Goal: Information Seeking & Learning: Understand process/instructions

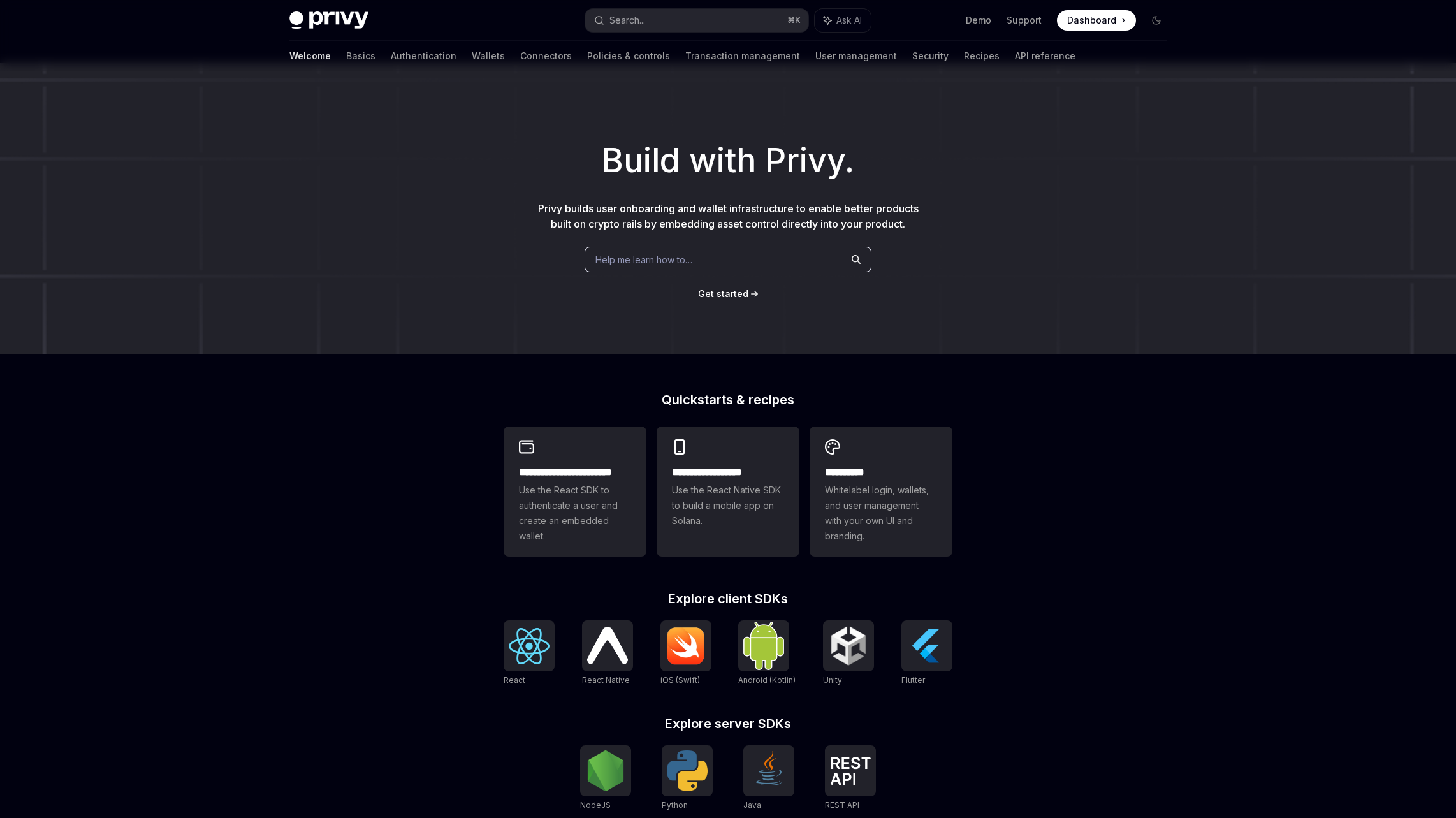
scroll to position [158, 0]
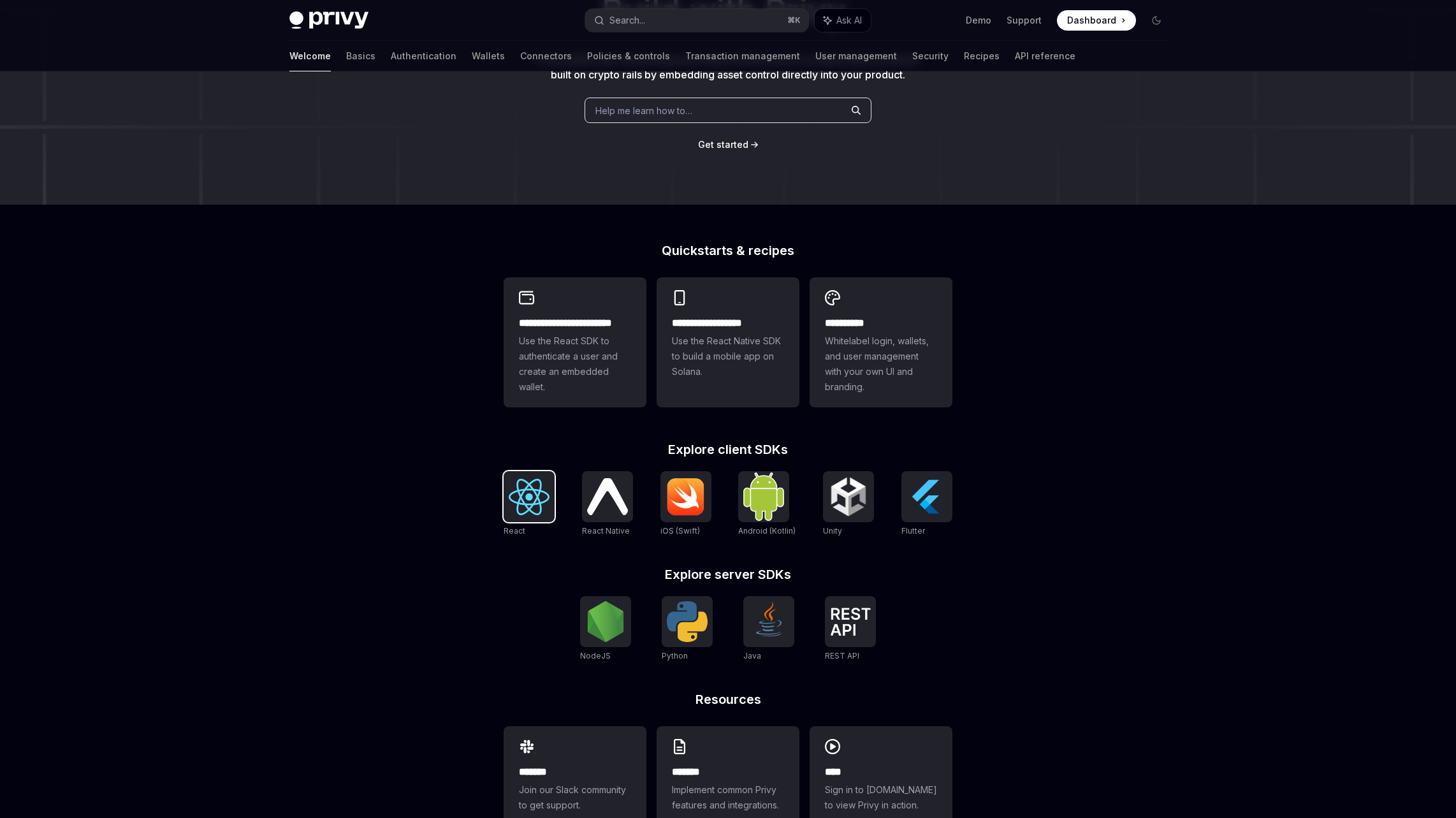
click at [526, 479] on img at bounding box center [529, 497] width 41 height 37
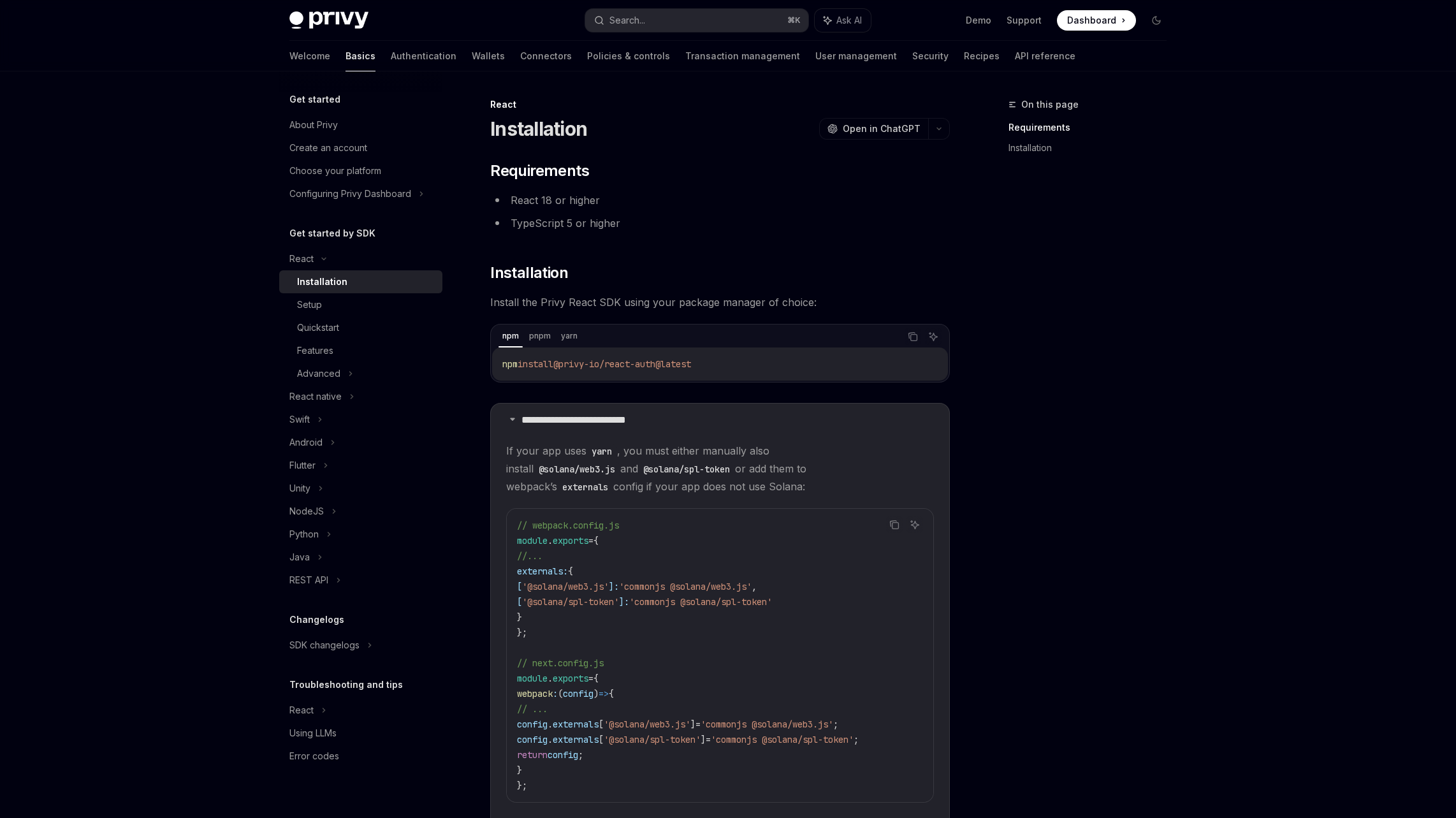
scroll to position [99, 0]
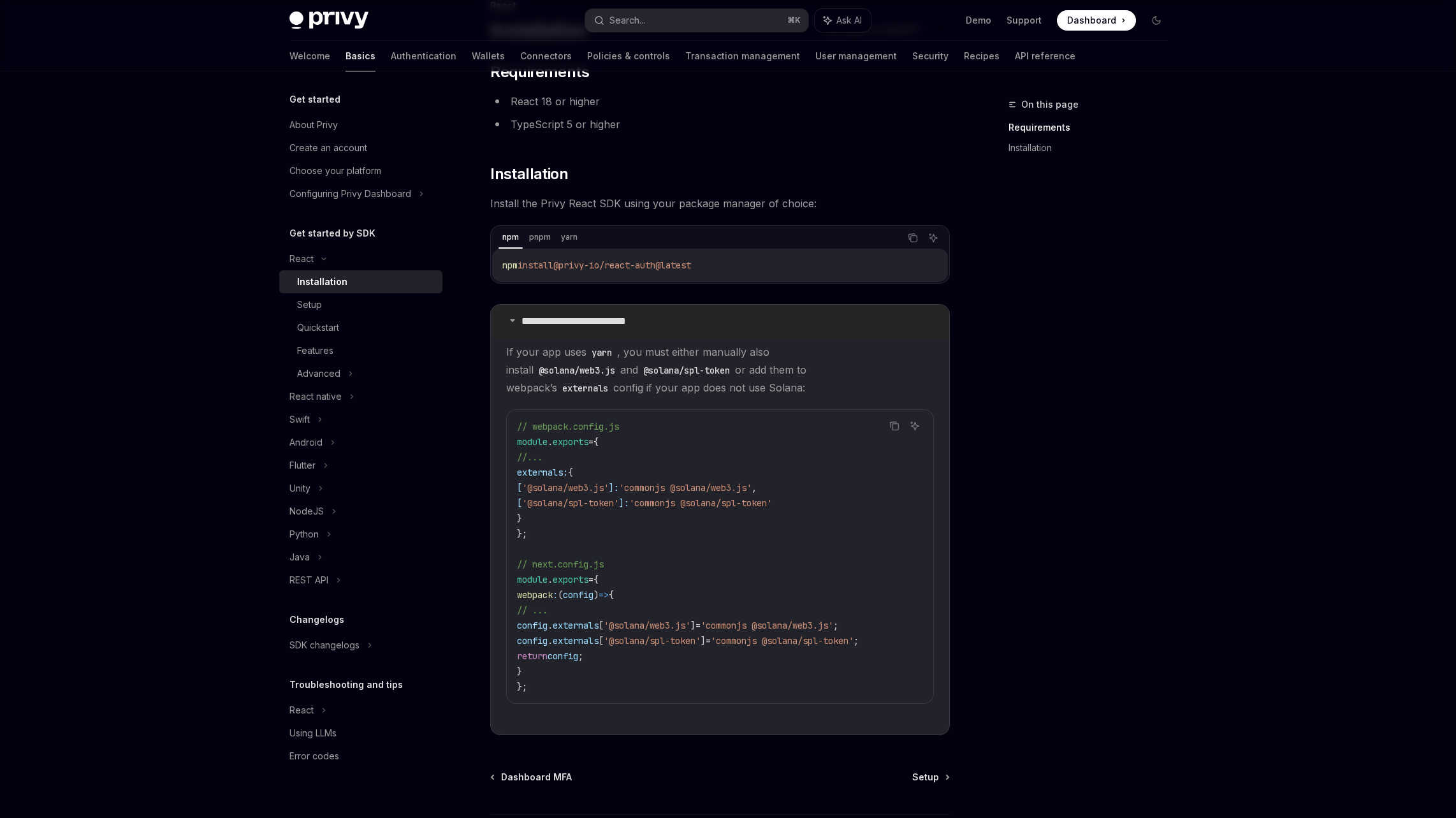
click at [566, 321] on p "**********" at bounding box center [594, 321] width 144 height 12
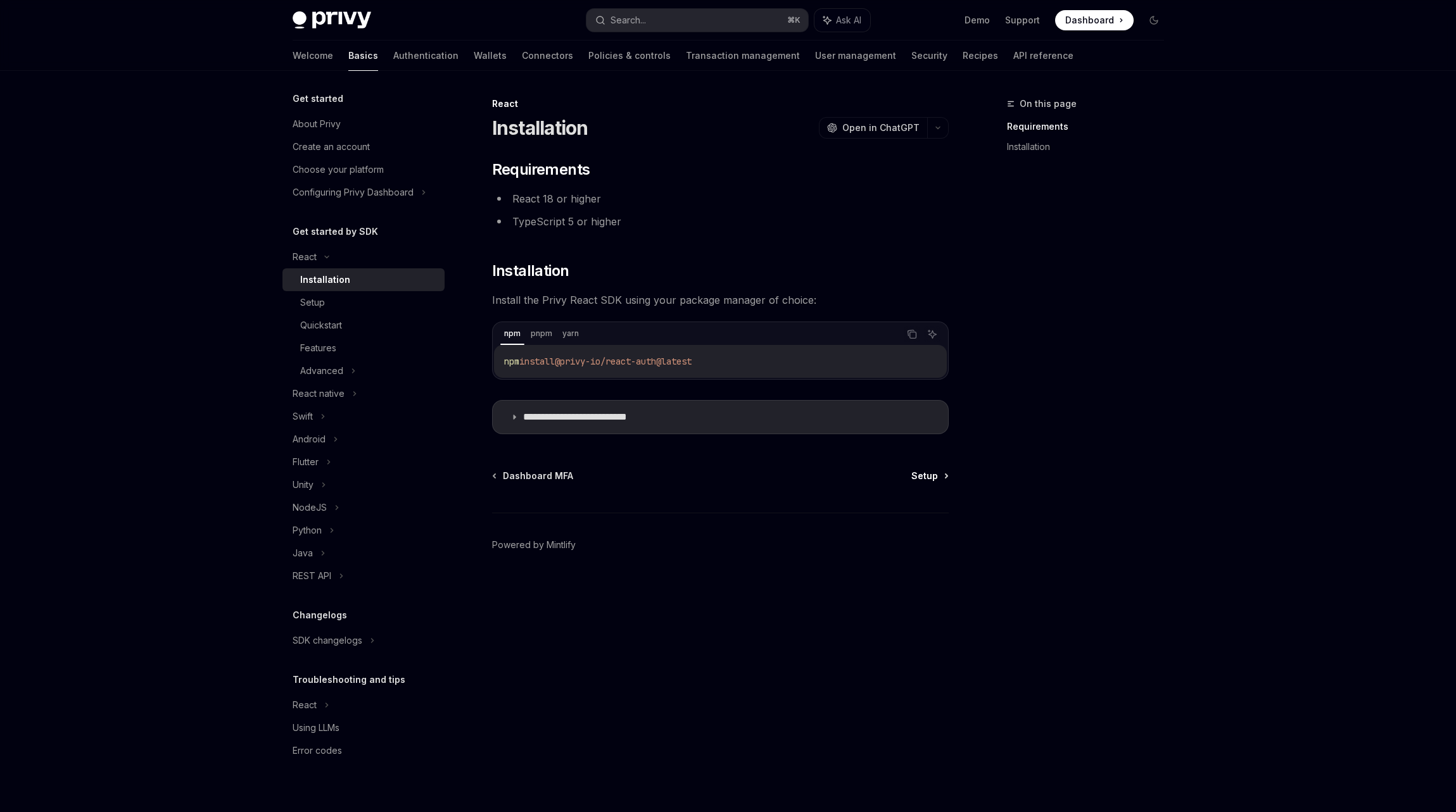
click at [922, 474] on span "Setup" at bounding box center [925, 475] width 27 height 12
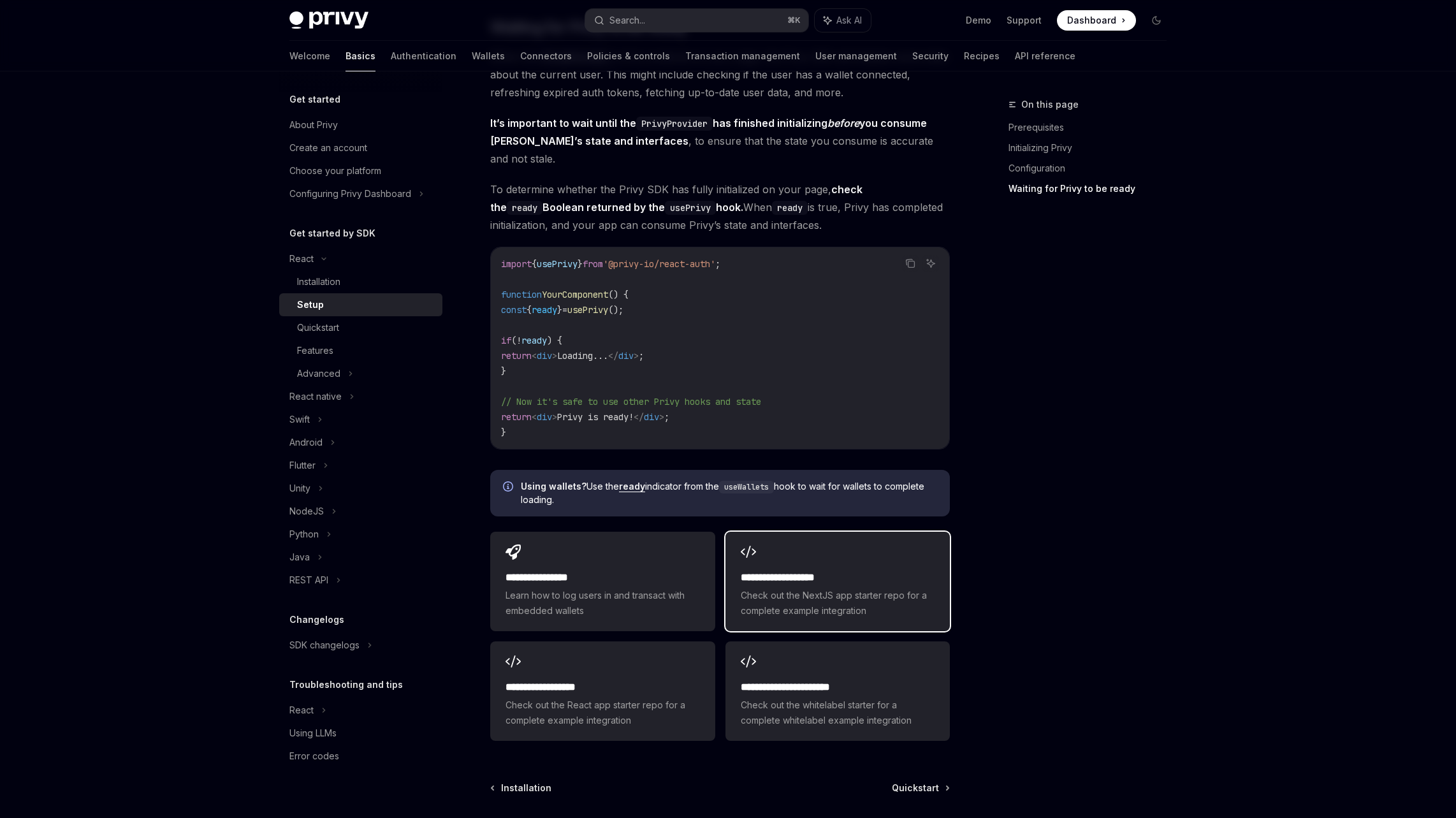
scroll to position [1286, 0]
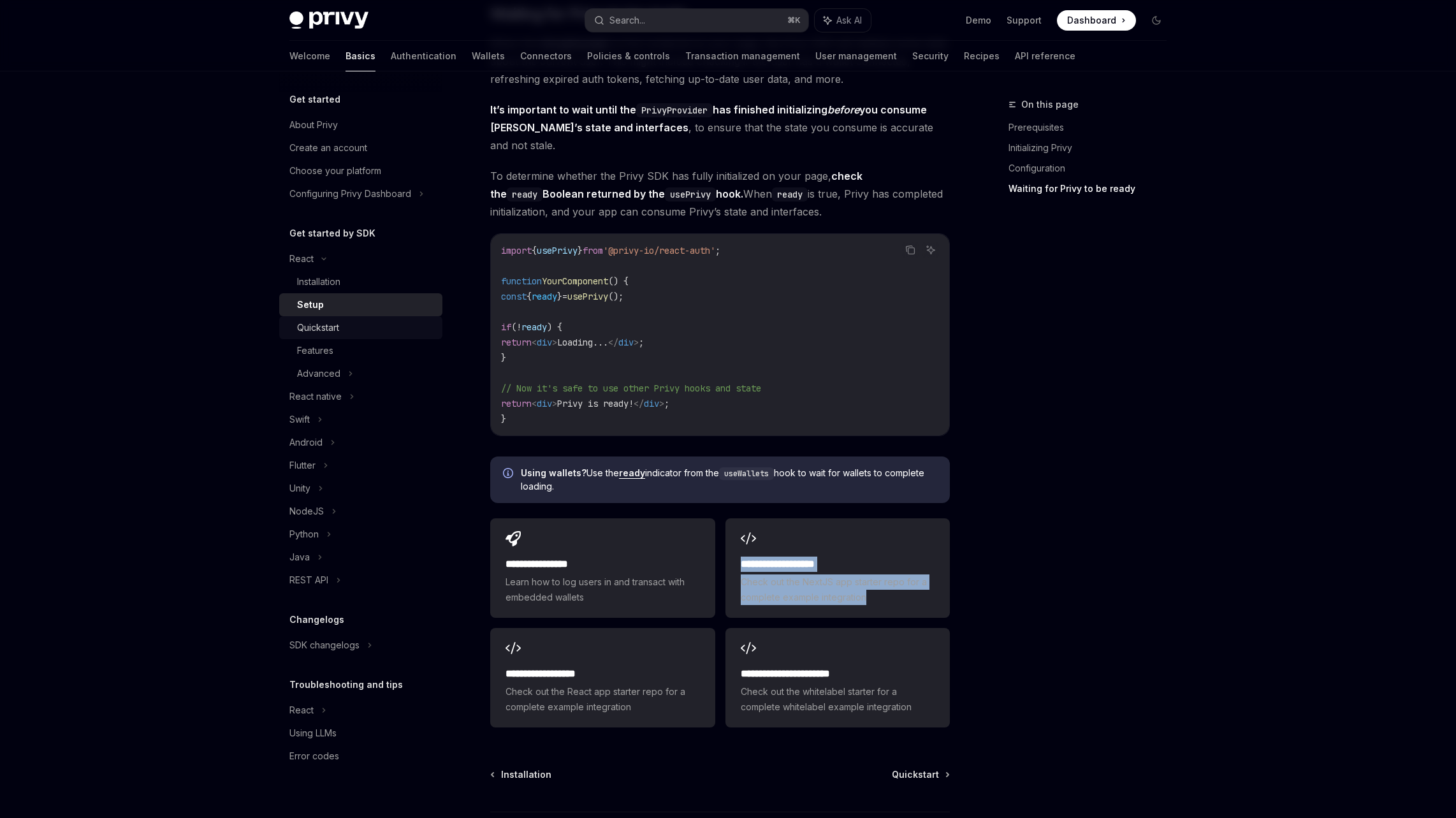
click at [353, 326] on div "Quickstart" at bounding box center [366, 328] width 138 height 15
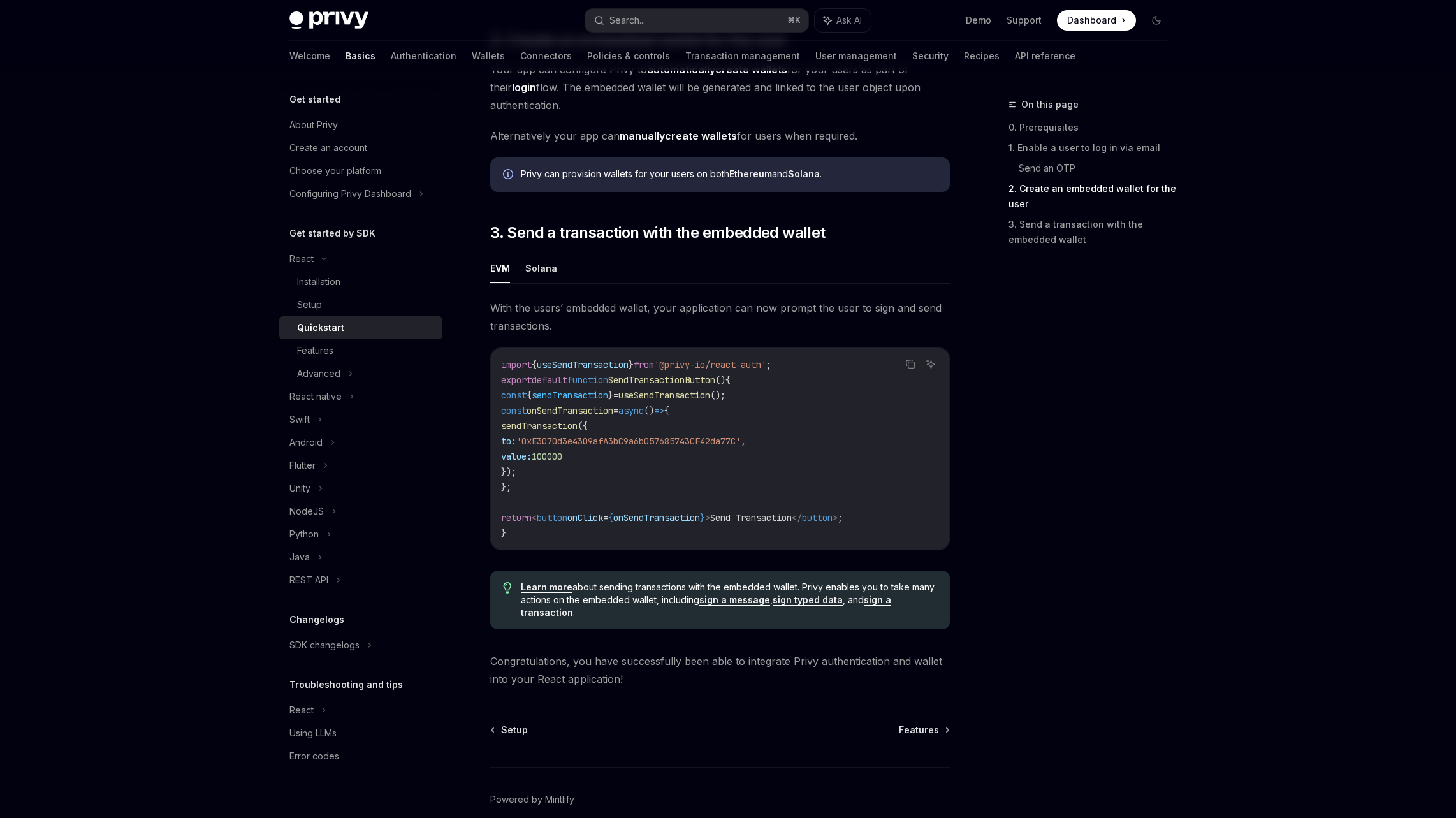
scroll to position [1031, 0]
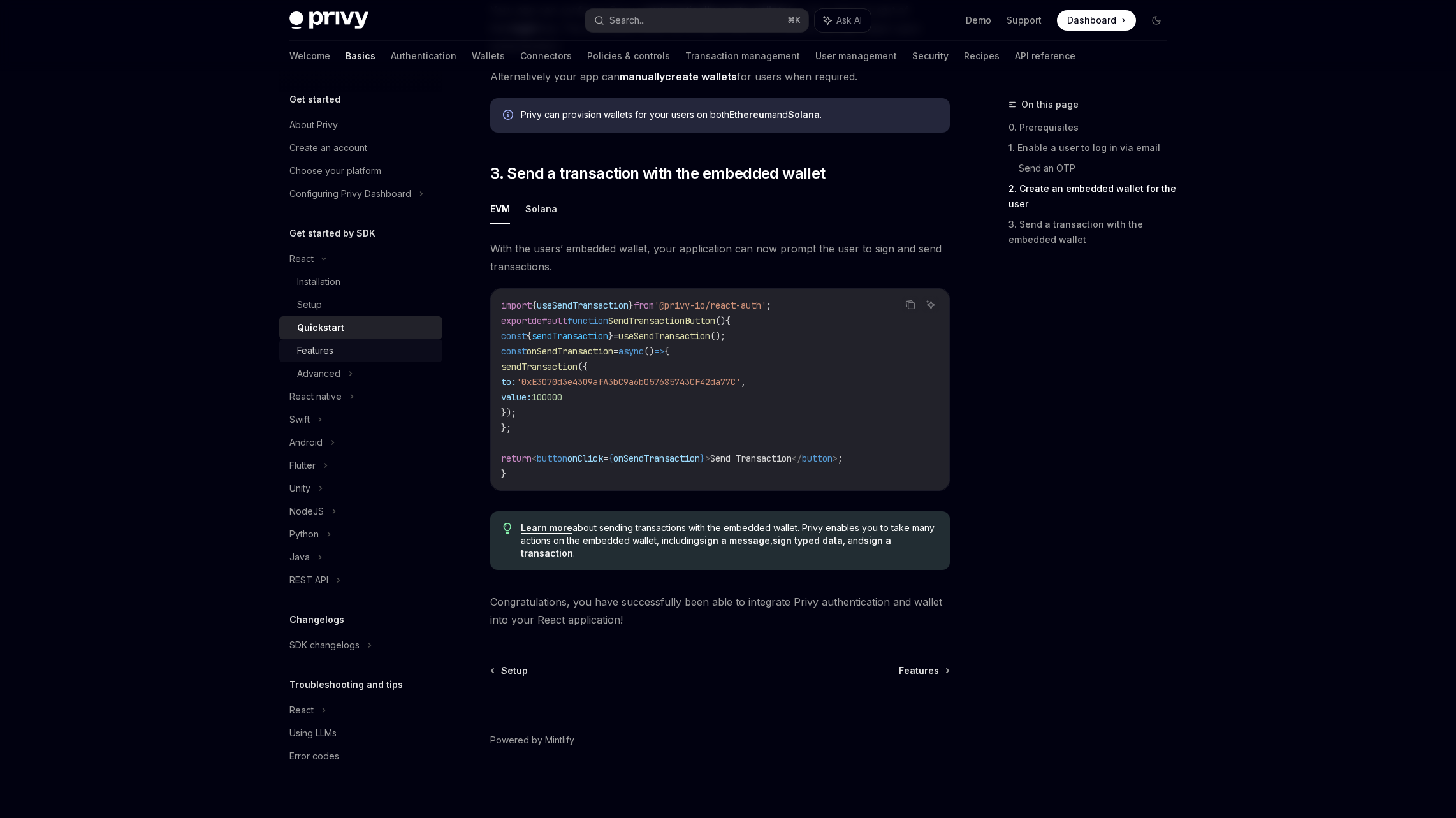
click at [341, 343] on div "Features" at bounding box center [366, 350] width 138 height 15
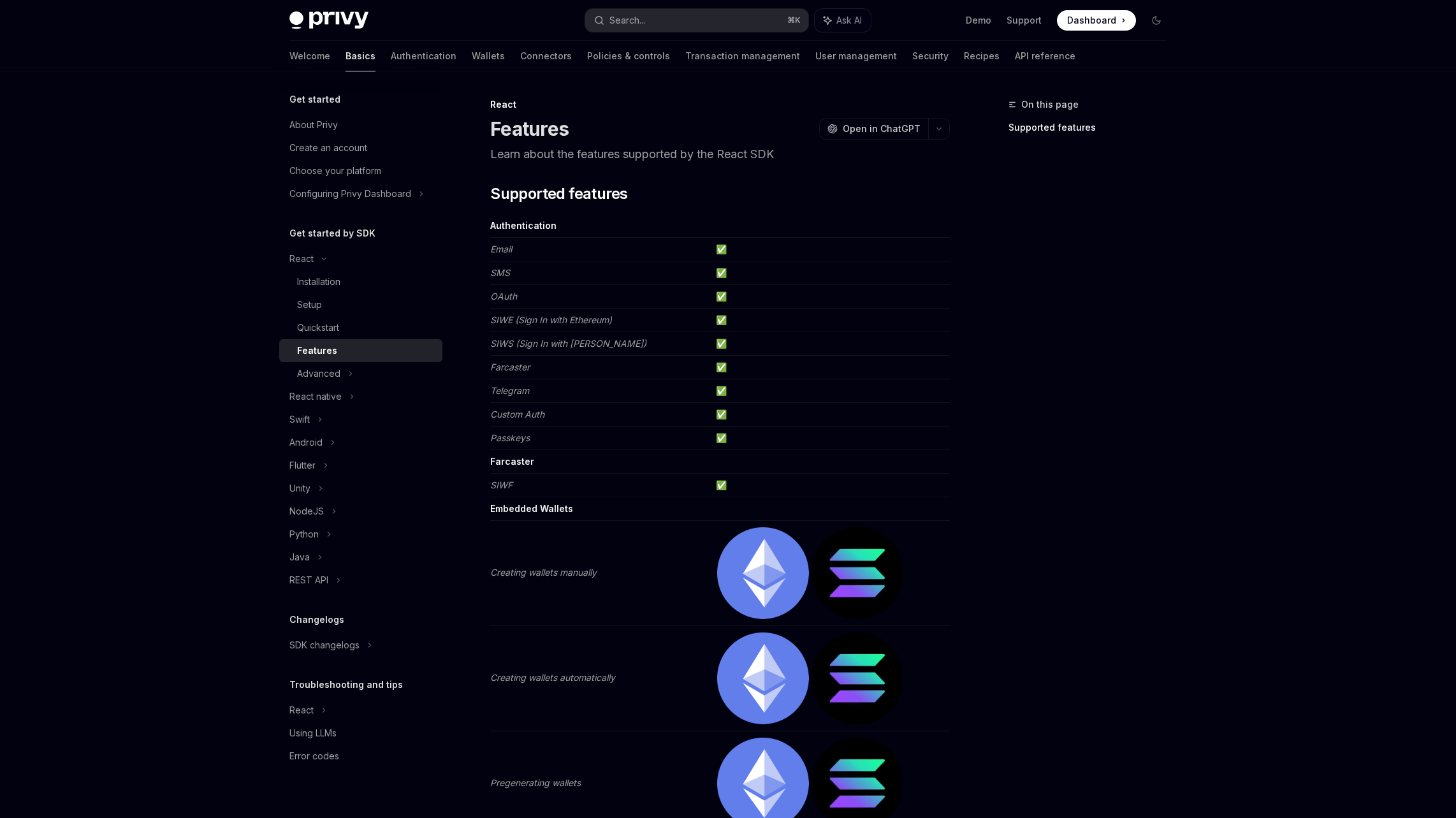
click at [711, 525] on td "Creating wallets manually" at bounding box center [600, 574] width 221 height 106
click at [711, 527] on td "Creating wallets manually" at bounding box center [600, 574] width 221 height 106
click at [794, 467] on td at bounding box center [830, 462] width 239 height 23
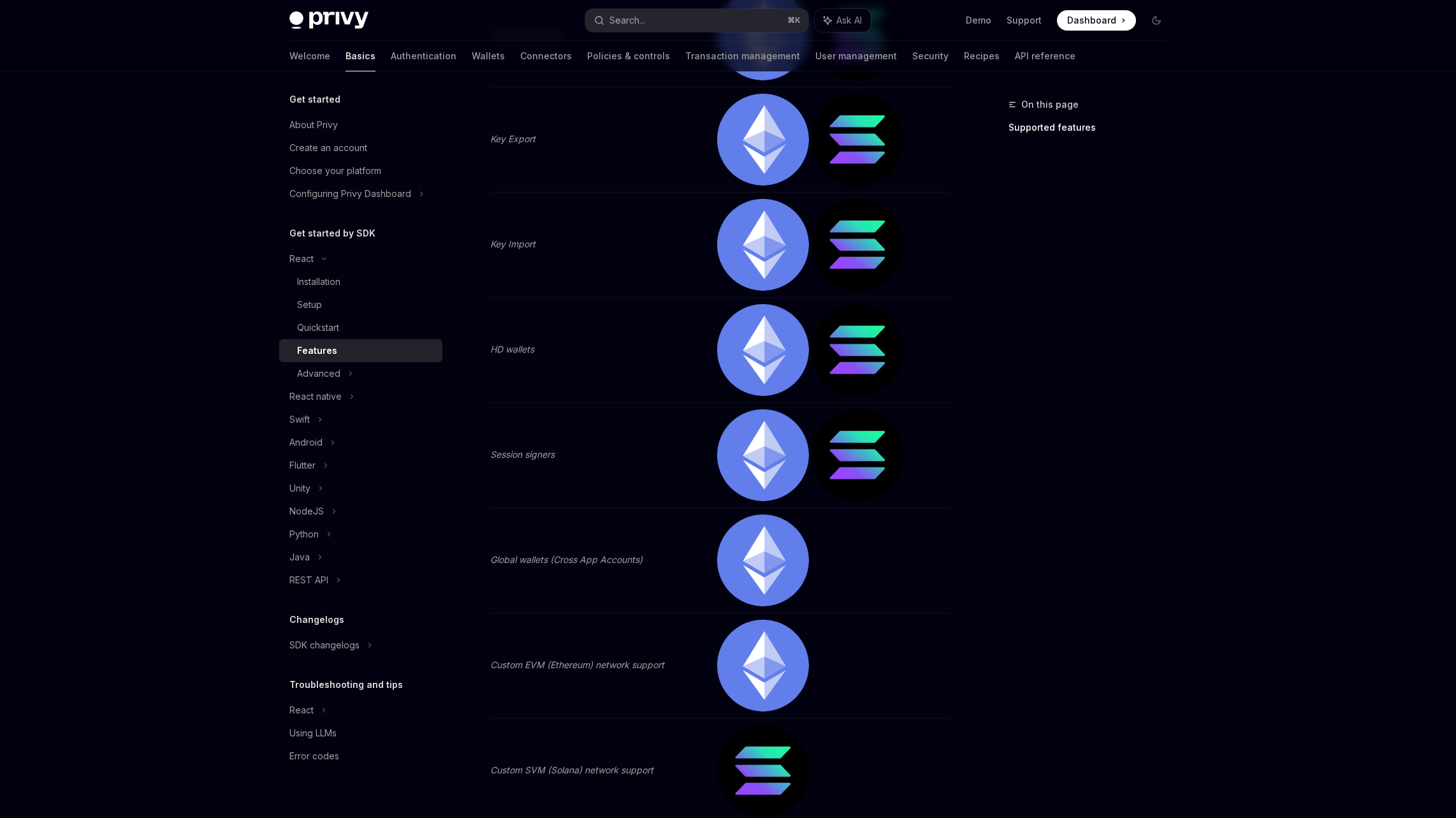
scroll to position [1778, 0]
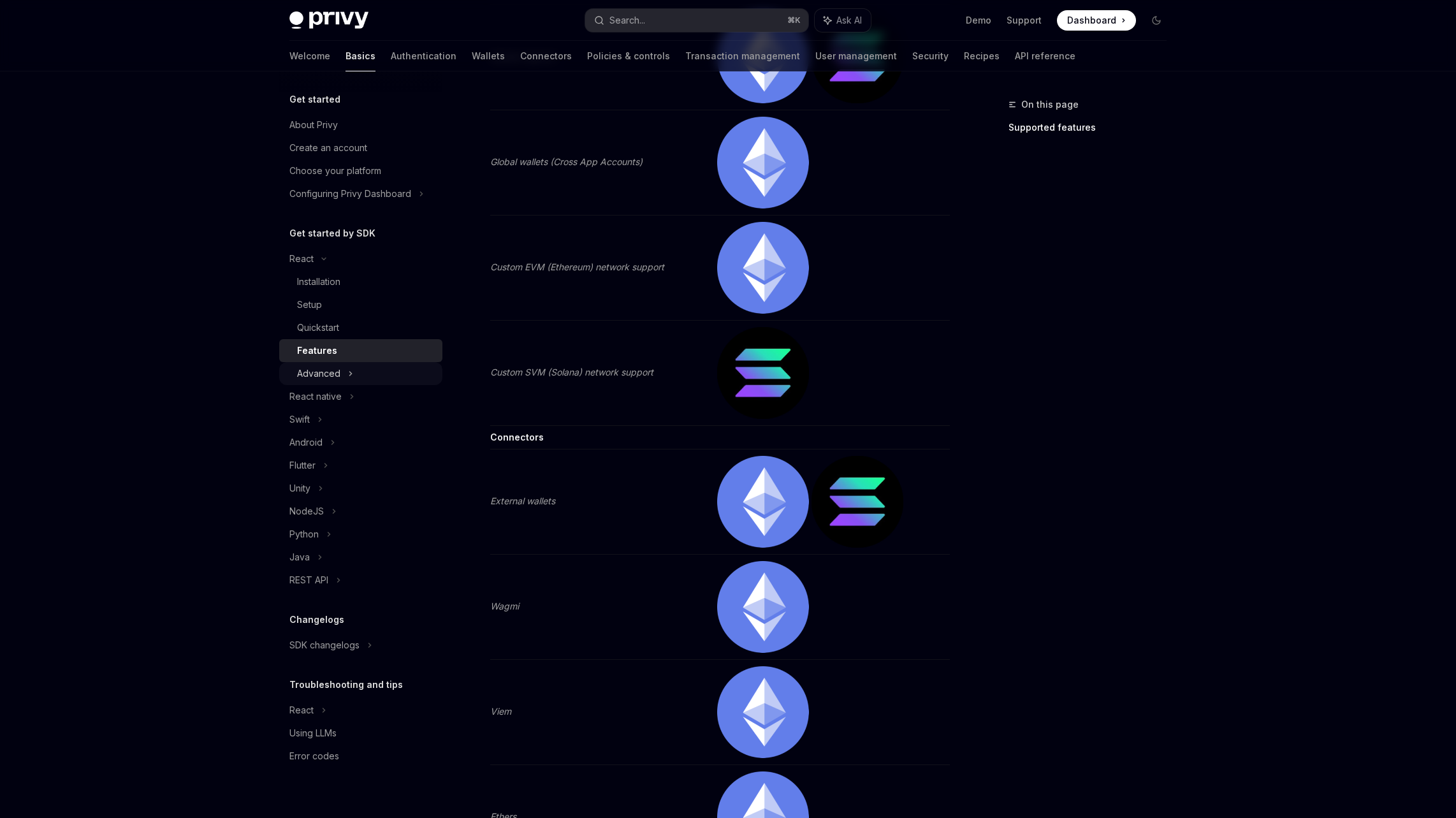
click at [340, 374] on div "Advanced" at bounding box center [361, 373] width 163 height 23
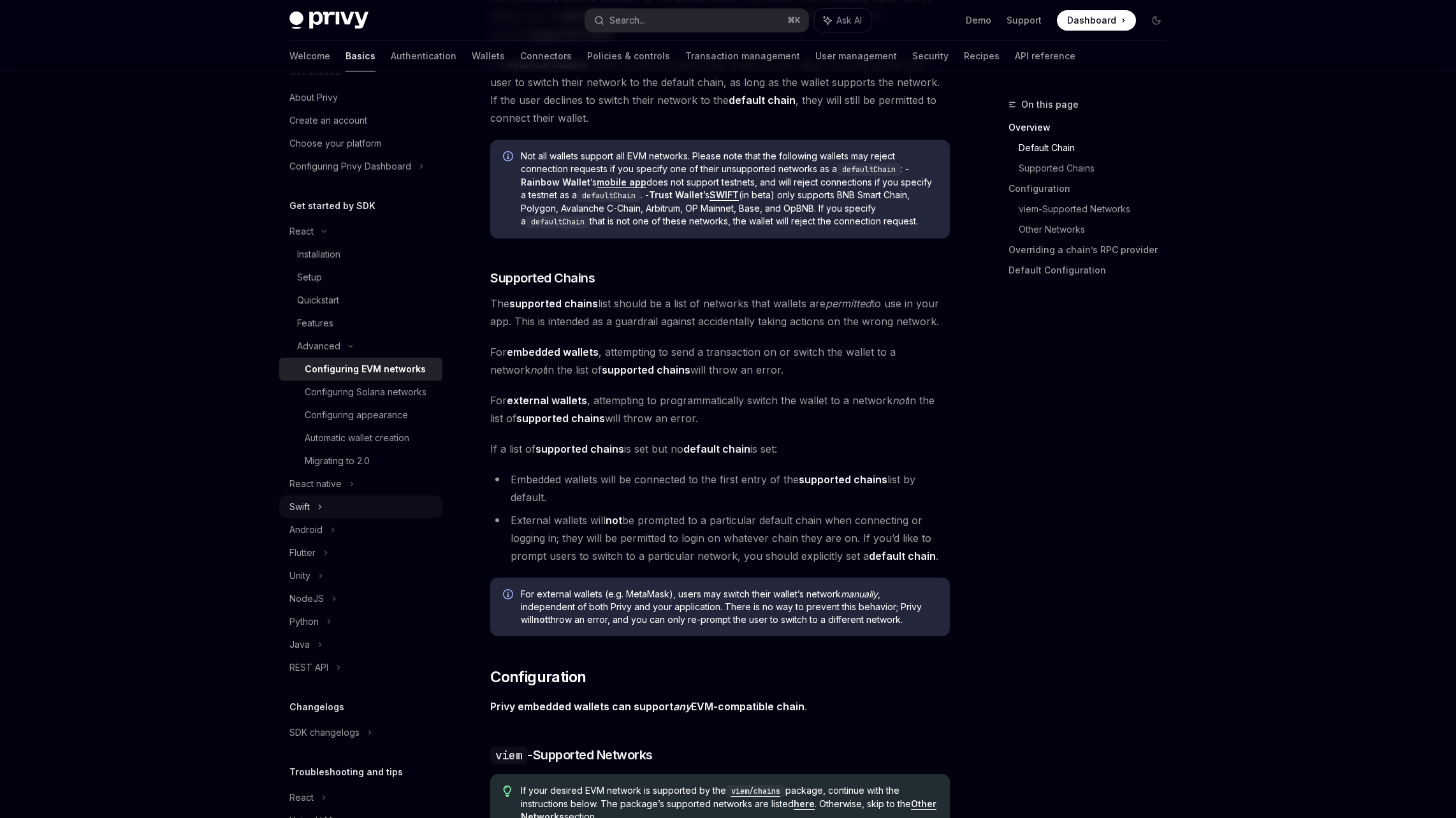
scroll to position [32, 0]
click at [334, 601] on icon at bounding box center [333, 593] width 5 height 15
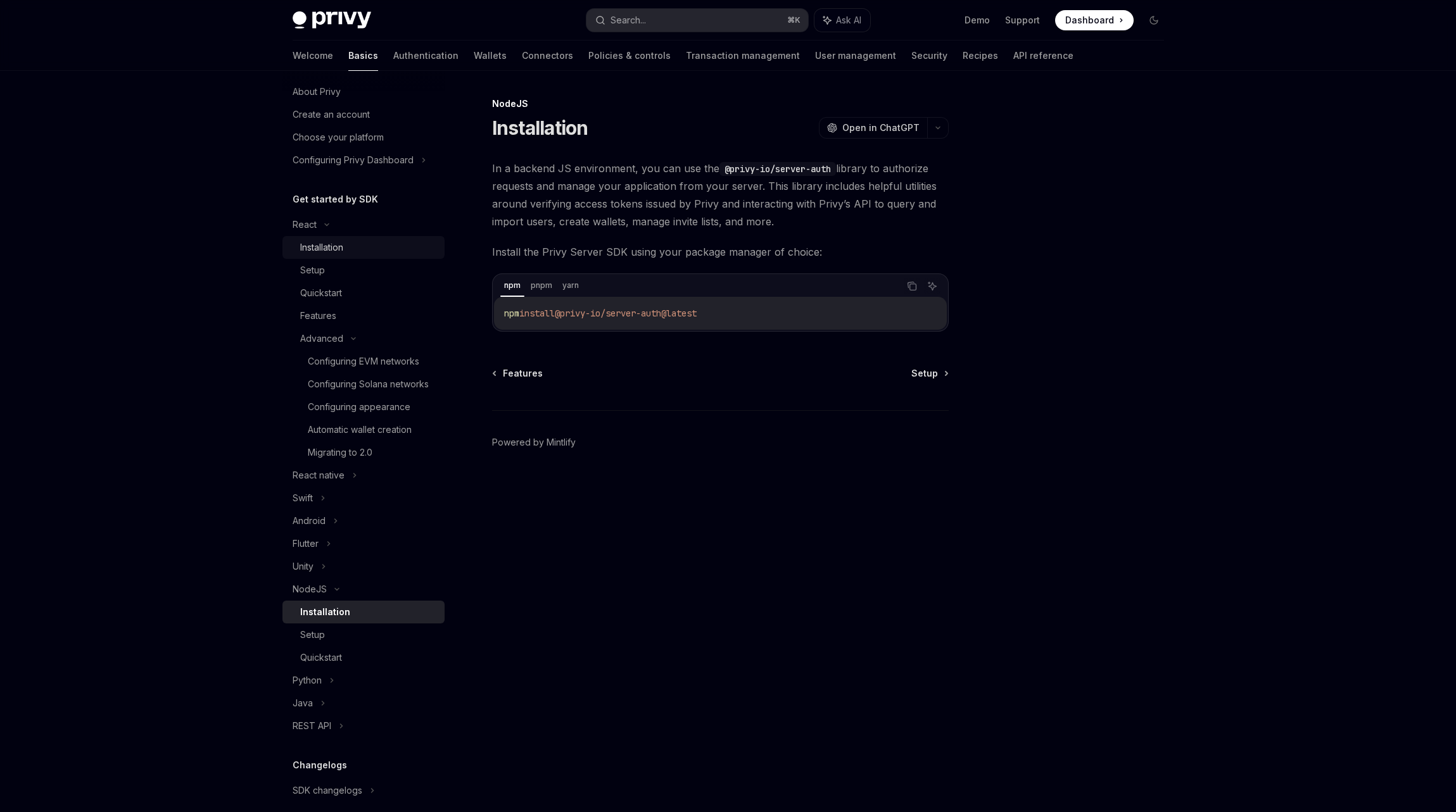
click at [347, 244] on div "Installation" at bounding box center [368, 247] width 137 height 15
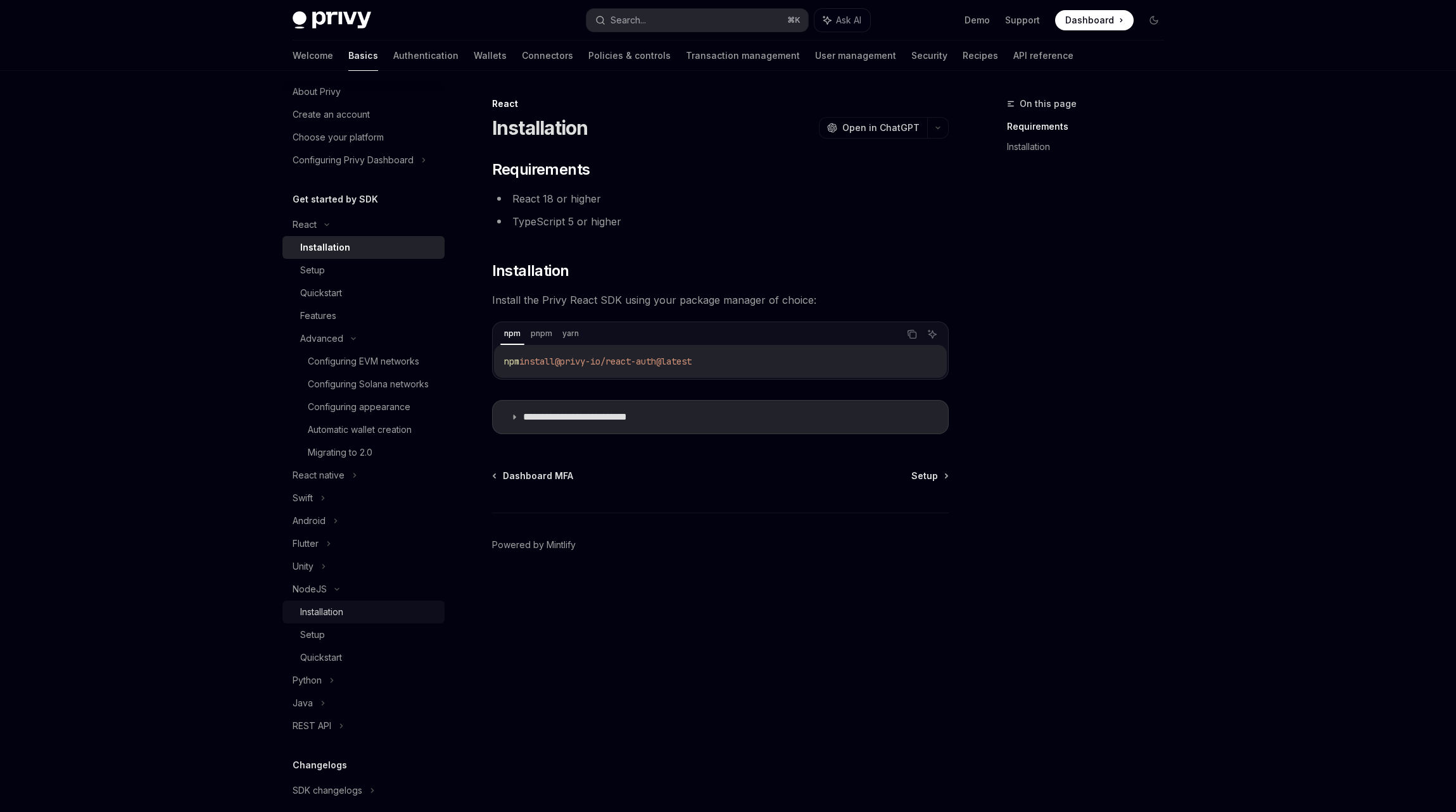
click at [347, 620] on div "Installation" at bounding box center [368, 612] width 137 height 15
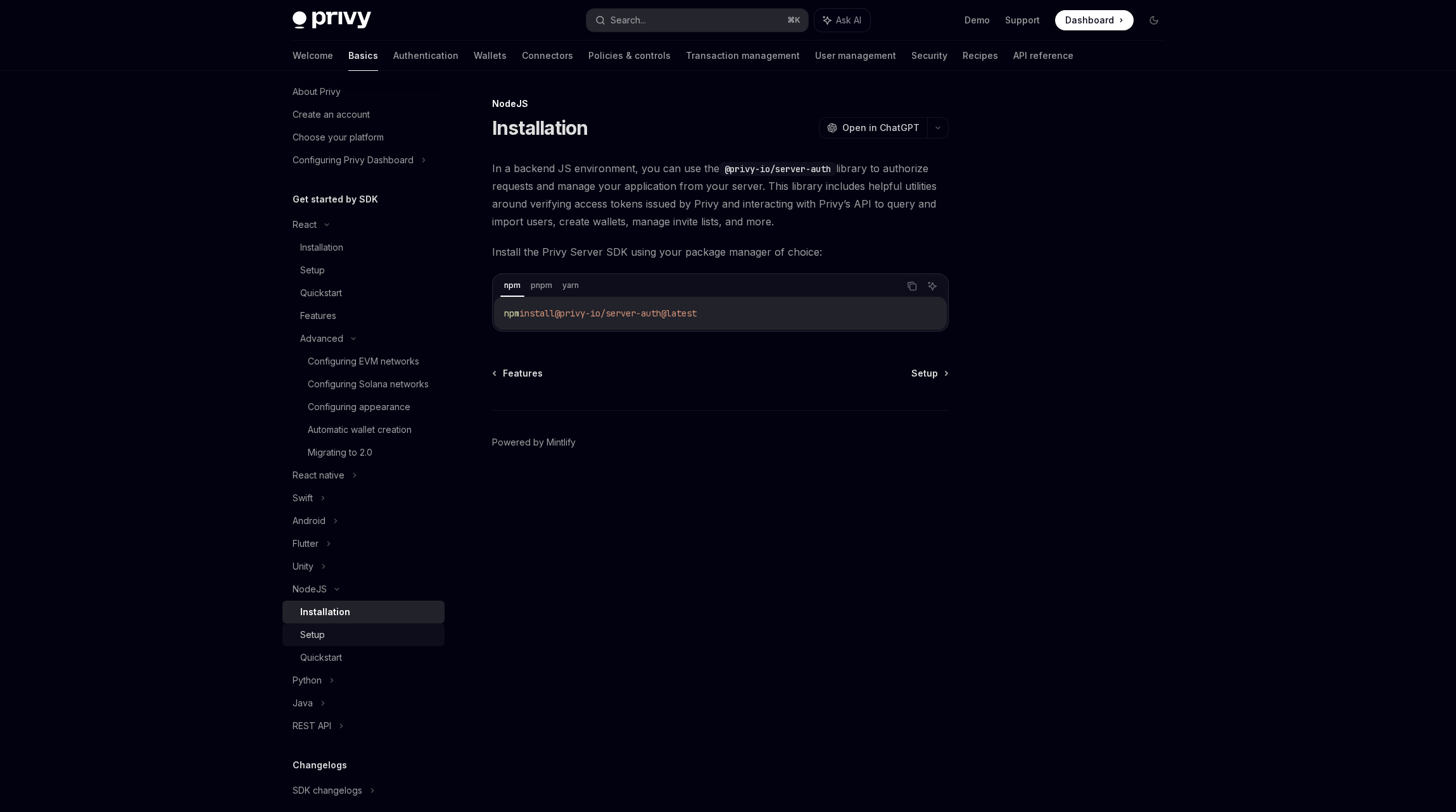
click at [352, 642] on div "Setup" at bounding box center [368, 634] width 137 height 15
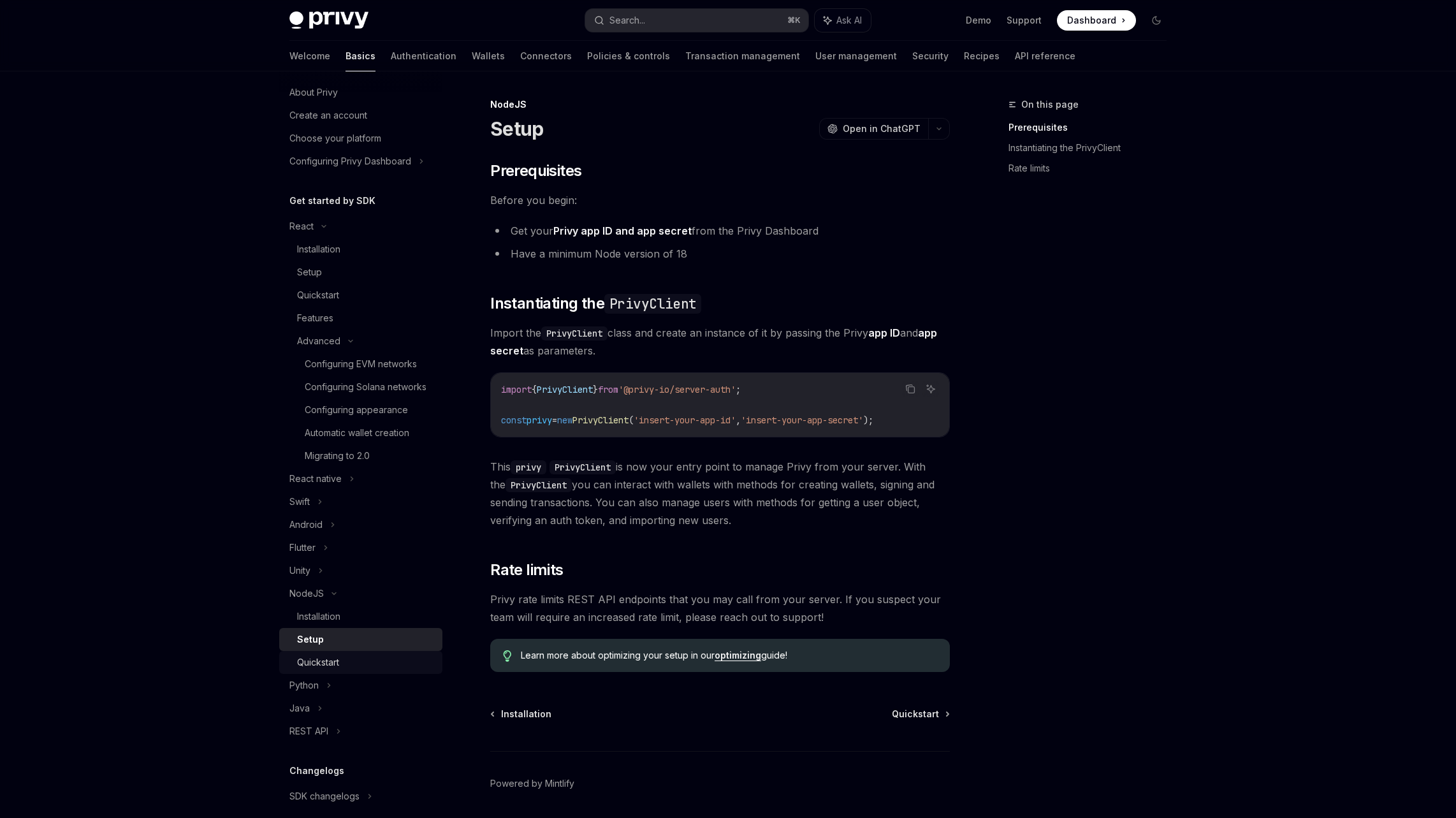
click at [336, 670] on div "Quickstart" at bounding box center [317, 662] width 42 height 15
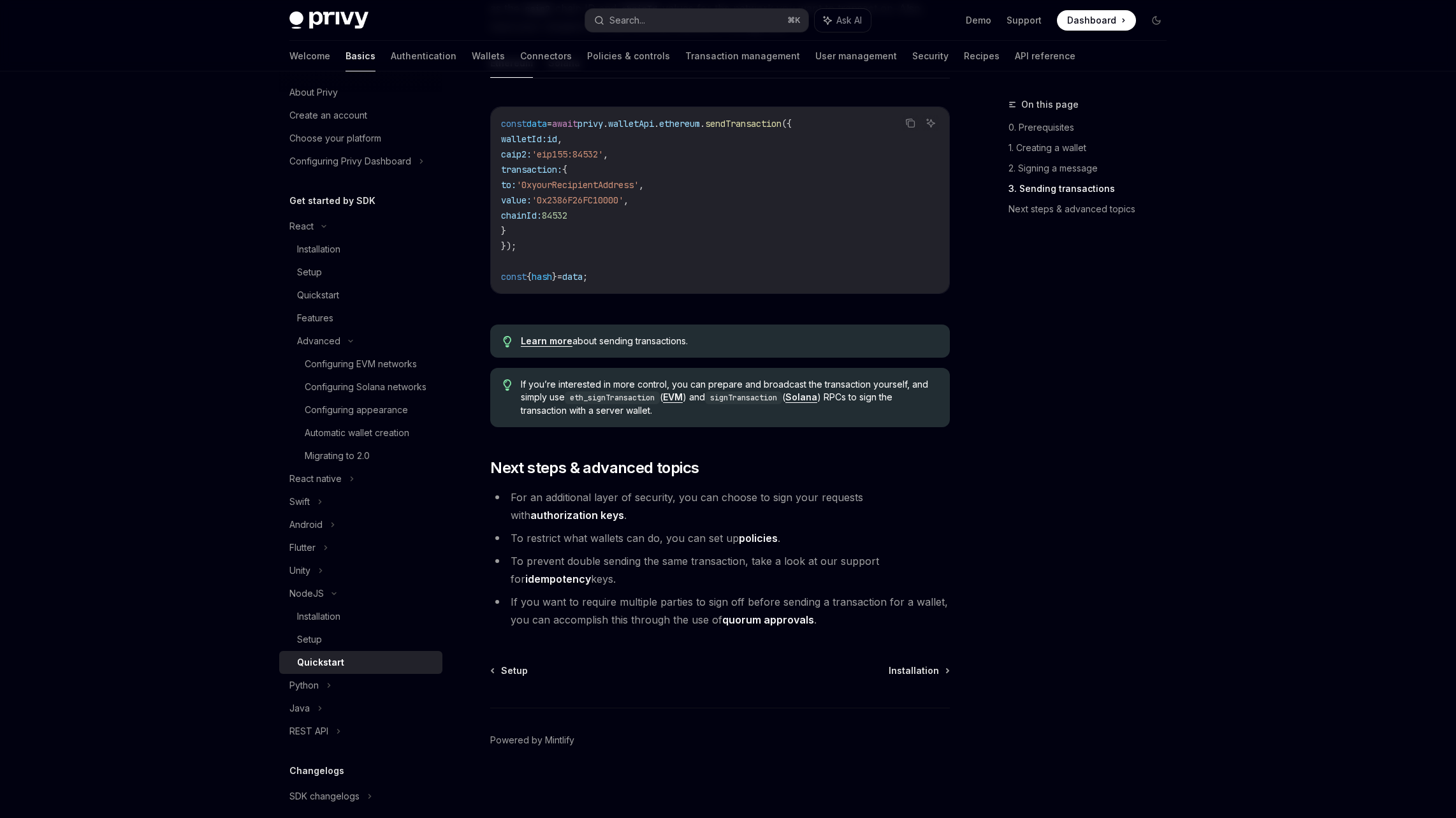
scroll to position [1086, 0]
click at [311, 624] on div "Installation" at bounding box center [318, 616] width 43 height 15
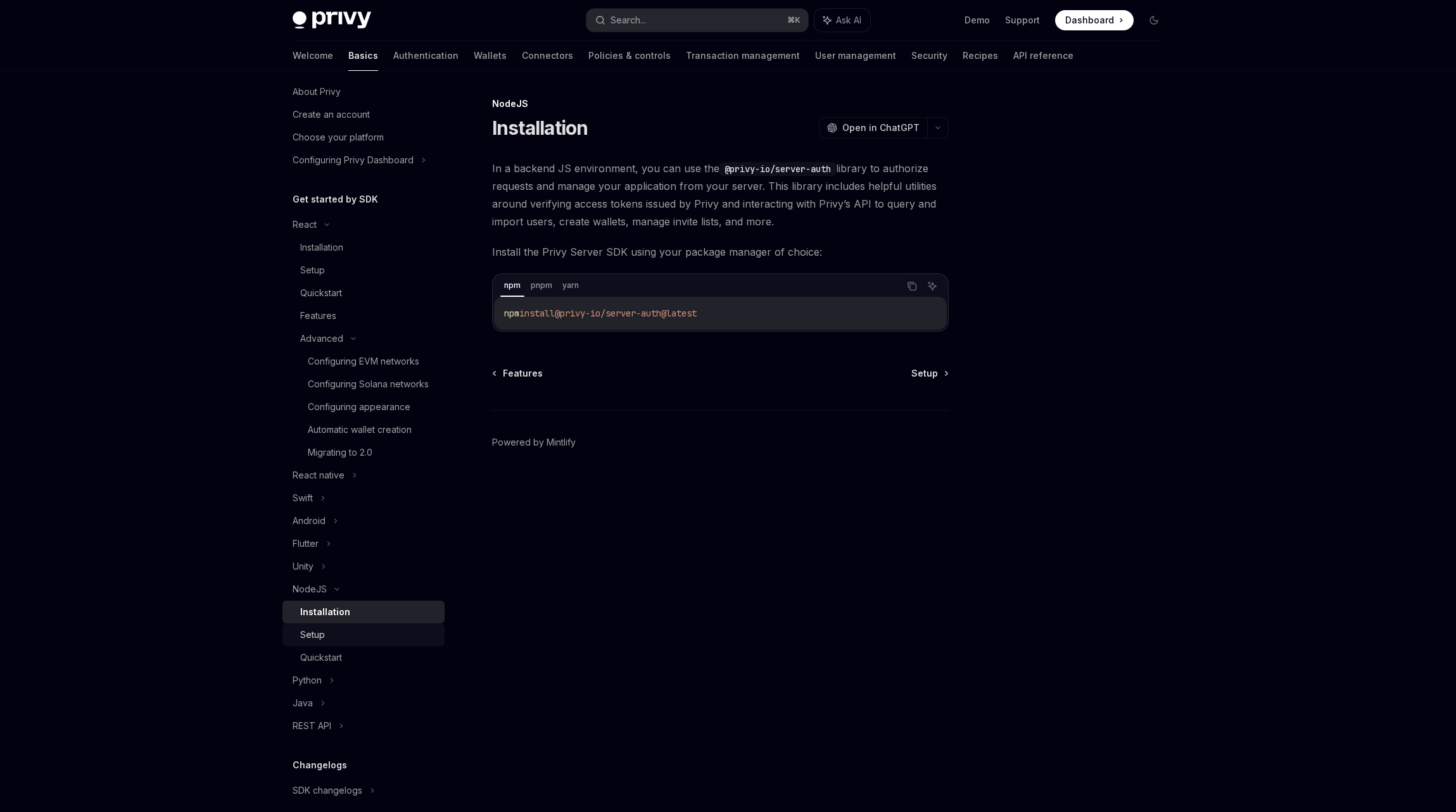
click at [311, 642] on div "Setup" at bounding box center [312, 634] width 25 height 15
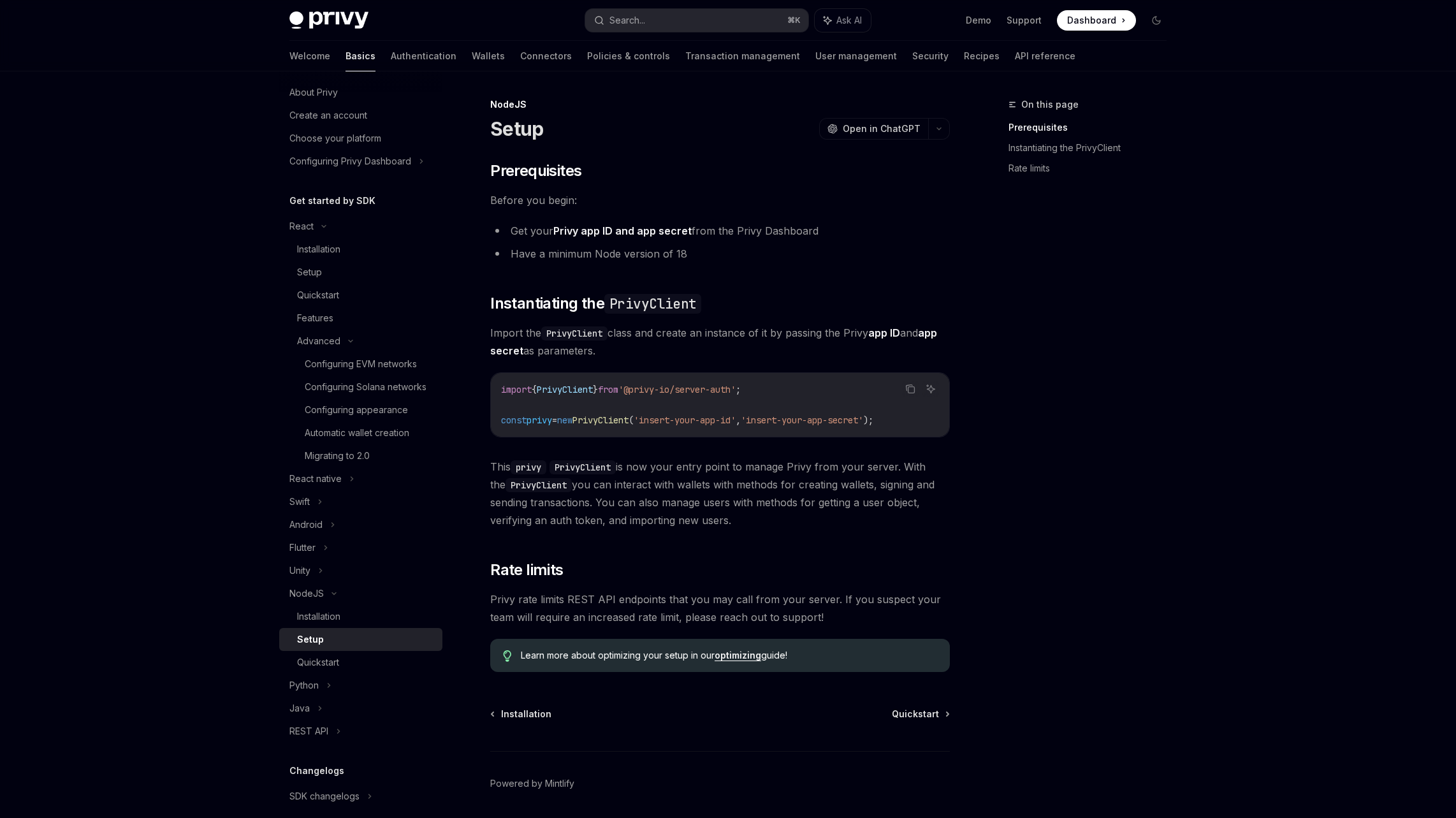
type textarea "*"
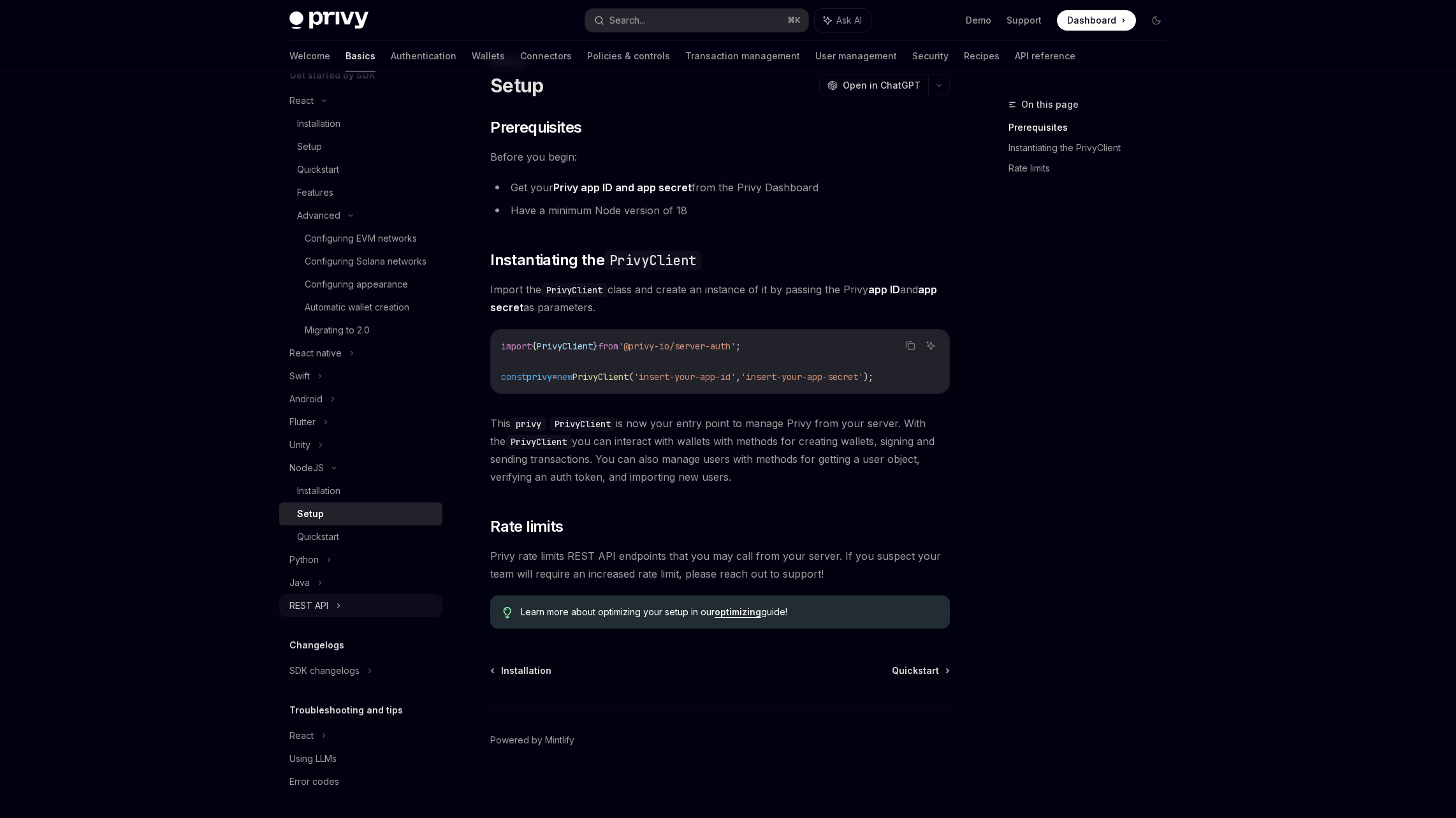
scroll to position [174, 0]
